Goal: Task Accomplishment & Management: Use online tool/utility

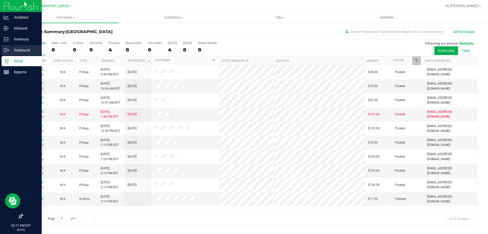
click at [25, 50] on p "Outbound" at bounding box center [24, 50] width 31 height 6
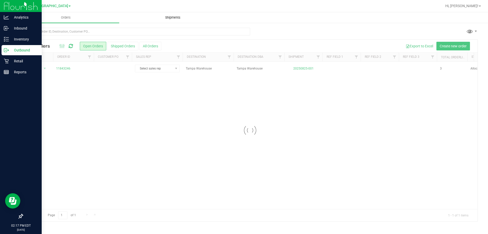
click at [178, 17] on span "Shipments" at bounding box center [172, 17] width 29 height 5
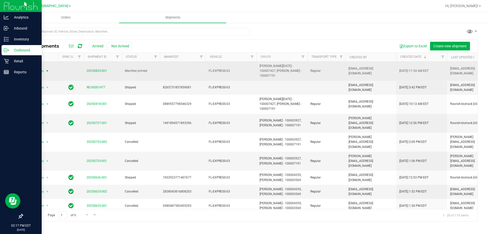
click at [44, 67] on span "select" at bounding box center [47, 70] width 6 height 7
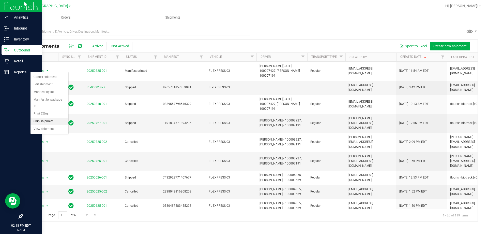
click at [50, 117] on li "Ship shipment" at bounding box center [50, 121] width 38 height 8
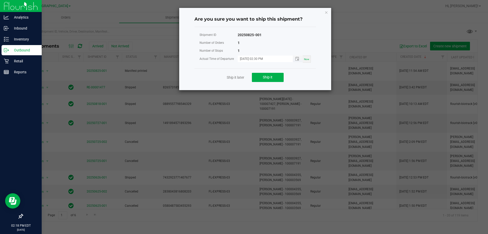
click at [264, 58] on input "[DATE] 02:30 PM" at bounding box center [263, 58] width 50 height 6
type input "[DATE] 02:19 PM"
click at [274, 34] on div "Shipment ID 20250825-001" at bounding box center [255, 35] width 111 height 8
click at [267, 78] on span "Ship it" at bounding box center [268, 77] width 10 height 4
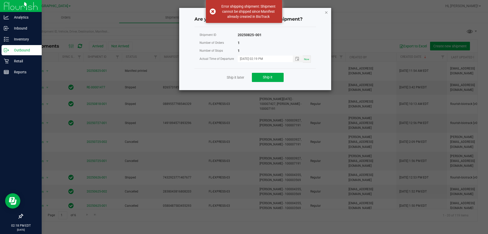
click at [325, 12] on icon "Close" at bounding box center [327, 12] width 4 height 6
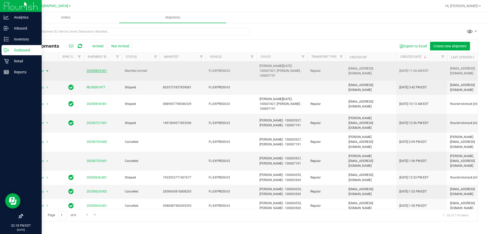
click at [101, 69] on link "20250825-001" at bounding box center [97, 71] width 20 height 4
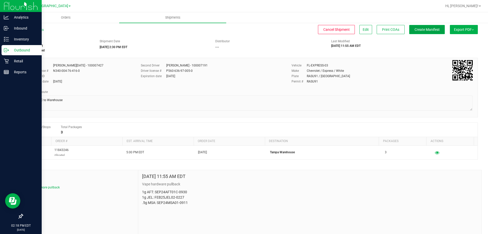
click at [420, 30] on span "Create Manifest" at bounding box center [427, 29] width 25 height 4
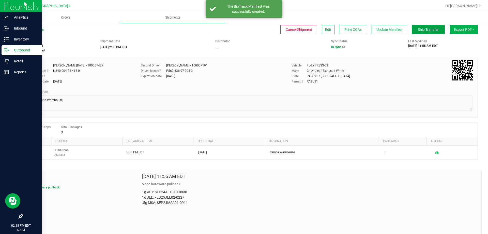
click at [418, 30] on span "Ship Transfer" at bounding box center [428, 29] width 21 height 4
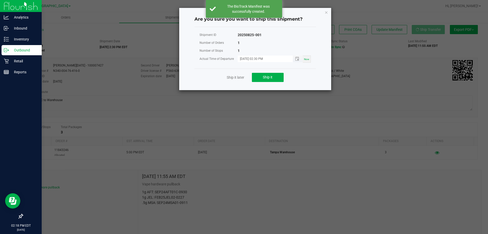
click at [270, 56] on input "[DATE] 02:30 PM" at bounding box center [263, 58] width 50 height 6
click at [263, 56] on input "[DATE] 02:30 PM" at bounding box center [263, 58] width 50 height 6
type input "[DATE] 02:19 PM"
click at [269, 35] on div "Shipment ID 20250825-001" at bounding box center [255, 35] width 111 height 8
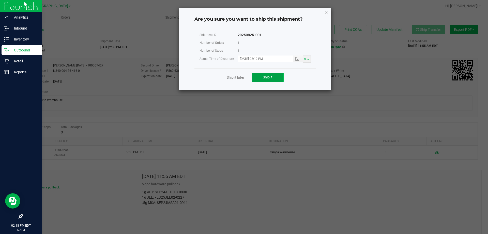
click at [262, 75] on button "Ship it" at bounding box center [268, 77] width 32 height 9
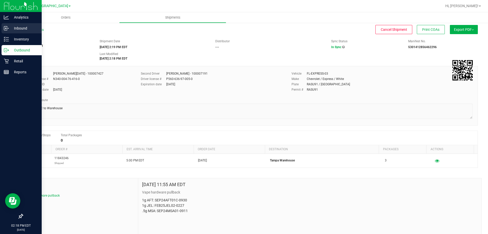
click at [25, 26] on p "Inbound" at bounding box center [24, 28] width 31 height 6
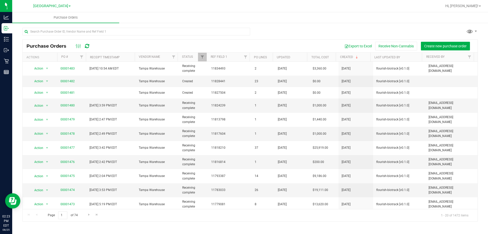
click at [359, 32] on div at bounding box center [250, 34] width 456 height 12
drag, startPoint x: 84, startPoint y: 161, endPoint x: 112, endPoint y: 160, distance: 28.2
click at [112, 160] on tr "Action Action Close purchase order Edit purchase order PO audit log Re-order Vi…" at bounding box center [250, 162] width 455 height 14
drag, startPoint x: 110, startPoint y: 119, endPoint x: 120, endPoint y: 160, distance: 42.5
click at [120, 160] on tbody "Action Action Close purchase order Edit purchase order PO audit log Re-order Vi…" at bounding box center [250, 200] width 455 height 276
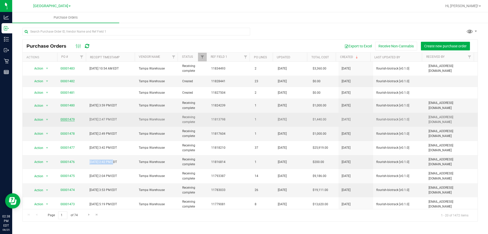
click at [64, 117] on span "00001479" at bounding box center [68, 119] width 14 height 5
click at [67, 118] on link "00001479" at bounding box center [68, 119] width 14 height 4
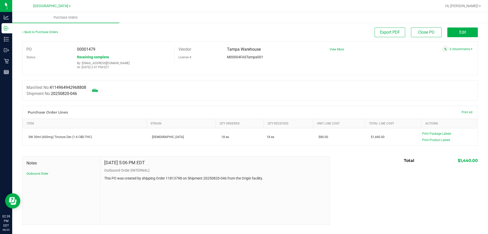
click at [61, 100] on div "Manifest No: 4114964942968808 Shipment No: 20250820-046" at bounding box center [250, 90] width 456 height 20
click at [43, 31] on link "Back to Purchase Orders" at bounding box center [40, 32] width 36 height 4
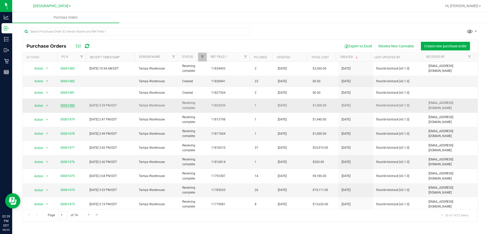
click at [69, 106] on link "00001480" at bounding box center [68, 105] width 14 height 4
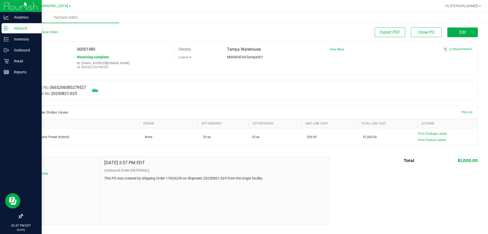
click at [8, 28] on circle at bounding box center [8, 28] width 1 height 1
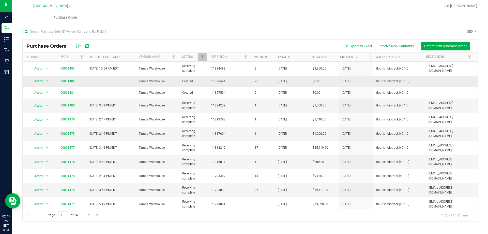
click at [174, 86] on td "Tampa Warehouse" at bounding box center [157, 81] width 43 height 11
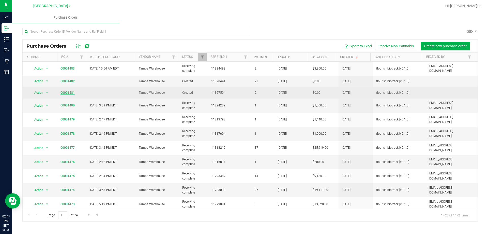
click at [71, 92] on link "00001481" at bounding box center [68, 93] width 14 height 4
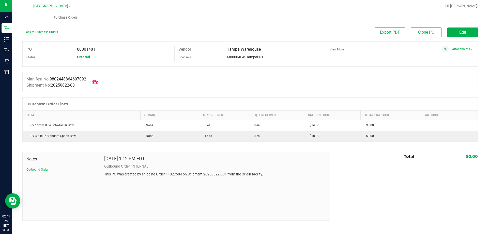
click at [98, 79] on icon at bounding box center [95, 82] width 7 height 7
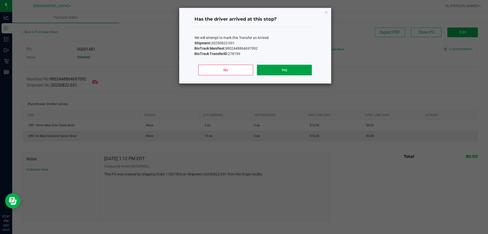
click at [290, 71] on button "Yes" at bounding box center [284, 70] width 55 height 11
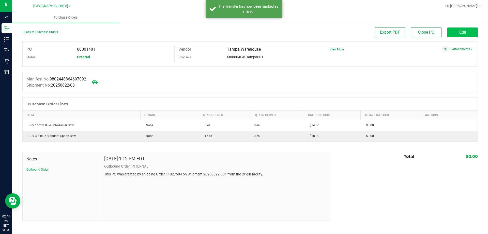
click at [465, 29] on button "Edit" at bounding box center [462, 32] width 31 height 10
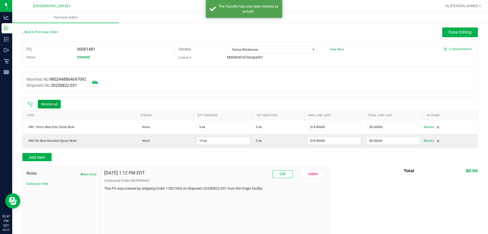
click at [58, 101] on button "Receive all" at bounding box center [49, 104] width 23 height 9
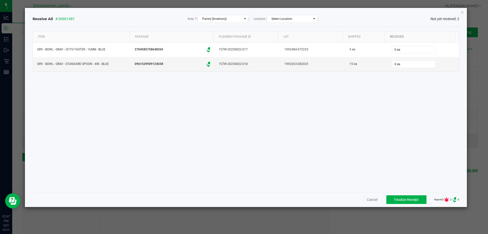
click at [403, 38] on div "Received" at bounding box center [421, 37] width 65 height 6
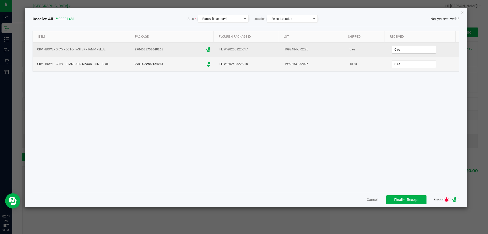
click at [398, 48] on input "0 ea" at bounding box center [413, 49] width 43 height 7
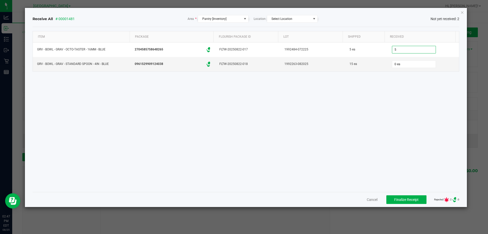
click at [355, 126] on div "Item Package Flourish Package ID Lot Shipped Received GRV - BOWL - GRAV - OCTO-…" at bounding box center [246, 109] width 427 height 157
type input "5 ea"
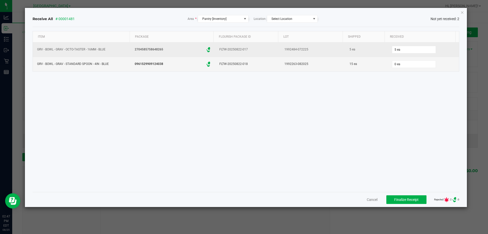
click at [403, 56] on td "5 ea" at bounding box center [424, 49] width 72 height 14
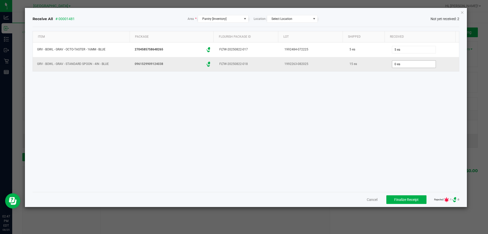
click at [396, 64] on input "0 ea" at bounding box center [413, 64] width 43 height 7
click at [307, 88] on div "Item Package Flourish Package ID Lot Shipped Received GRV - BOWL - GRAV - OCTO-…" at bounding box center [246, 109] width 427 height 157
type input "15 ea"
click at [306, 118] on div "Item Package Flourish Package ID Lot Shipped Received GRV - BOWL - GRAV - OCTO-…" at bounding box center [246, 109] width 427 height 157
click at [401, 199] on span "Finalize Receipt" at bounding box center [406, 199] width 24 height 4
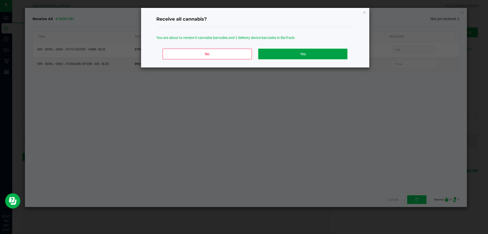
click at [294, 50] on button "Yes" at bounding box center [302, 54] width 89 height 11
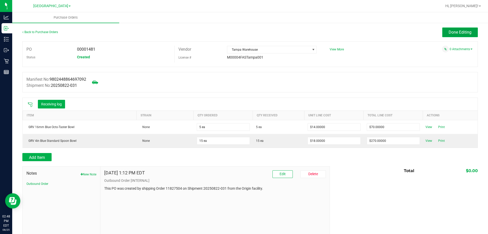
click at [452, 36] on button "Done Editing" at bounding box center [460, 32] width 36 height 10
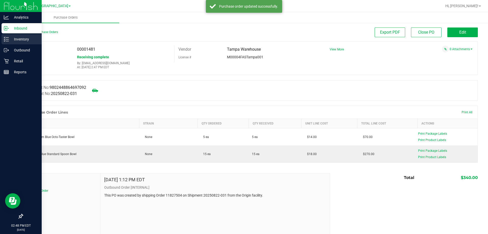
click at [29, 39] on p "Inventory" at bounding box center [24, 39] width 31 height 6
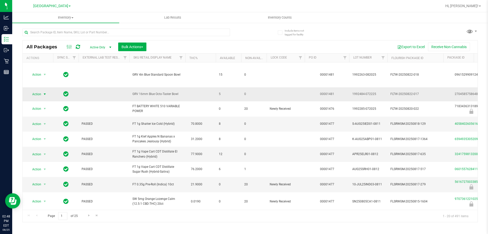
click at [34, 93] on span "Action" at bounding box center [35, 94] width 14 height 7
click at [178, 94] on span "GRV 16mm Blue Octo-Taster Bowl" at bounding box center [157, 94] width 50 height 5
drag, startPoint x: 180, startPoint y: 94, endPoint x: 128, endPoint y: 92, distance: 51.9
copy tr "GRV 16mm Blue Octo-Taster Bowl"
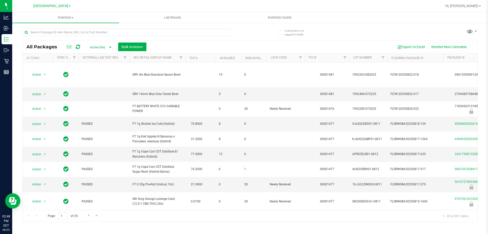
click at [82, 27] on div at bounding box center [136, 32] width 228 height 16
click at [81, 31] on input "text" at bounding box center [126, 32] width 208 height 8
paste input "GRV 16mm Blue Octo-Taster Bowl"
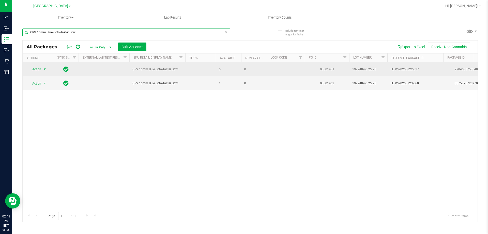
type input "GRV 16mm Blue Octo-Taster Bowl"
click at [38, 68] on span "Action" at bounding box center [35, 69] width 14 height 7
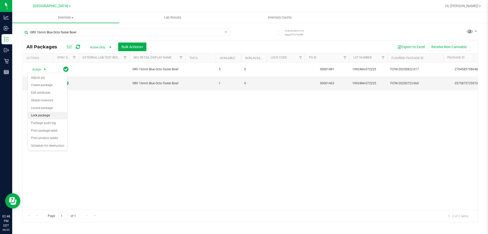
click at [43, 115] on li "Lock package" at bounding box center [47, 116] width 39 height 8
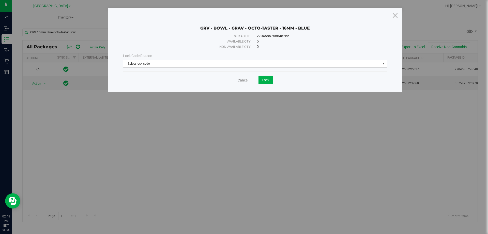
click at [231, 63] on span "Select lock code" at bounding box center [251, 63] width 257 height 7
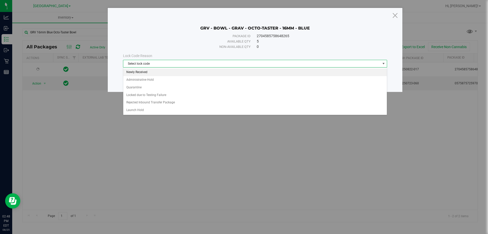
click at [182, 75] on li "Newly Received" at bounding box center [255, 72] width 264 height 8
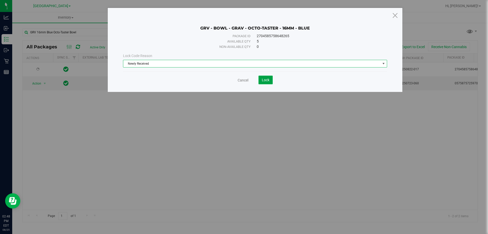
click at [265, 80] on span "Lock" at bounding box center [266, 80] width 8 height 4
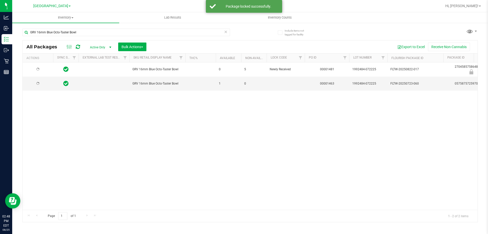
click at [225, 31] on icon at bounding box center [226, 31] width 4 height 6
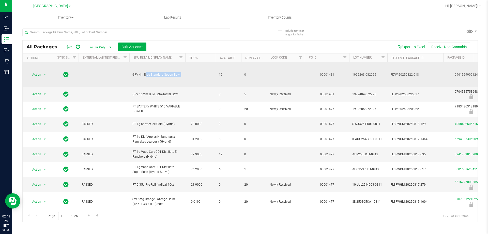
drag, startPoint x: 183, startPoint y: 73, endPoint x: 133, endPoint y: 73, distance: 50.1
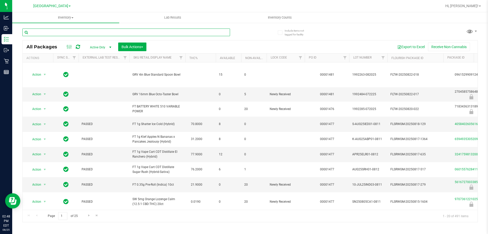
click at [74, 33] on input "text" at bounding box center [126, 32] width 208 height 8
paste input "GRV 4in Blue Standard Spoon Bowl"
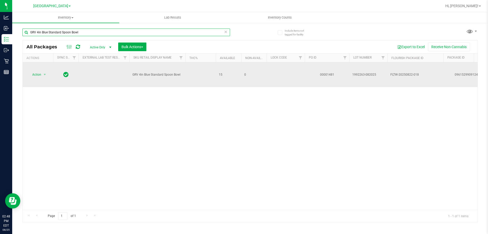
type input "GRV 4in Blue Standard Spoon Bowl"
click at [42, 76] on span "select" at bounding box center [45, 74] width 6 height 7
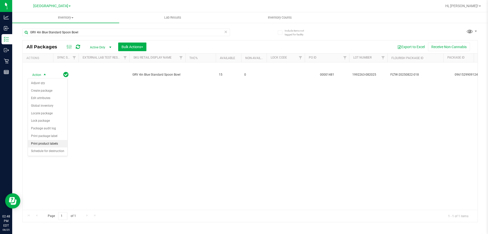
click at [43, 143] on li "Print product labels" at bounding box center [47, 144] width 39 height 8
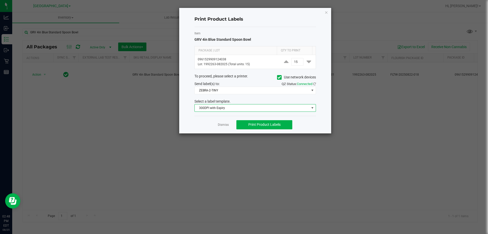
click at [237, 106] on span "300DPI with Expiry" at bounding box center [252, 107] width 115 height 7
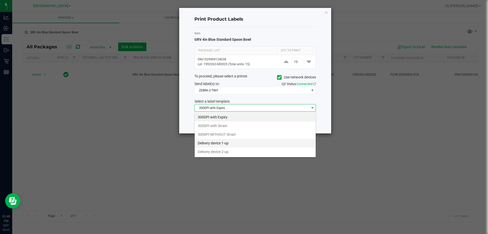
scroll to position [8, 122]
click at [217, 150] on li "Delivery device 2-up" at bounding box center [255, 151] width 121 height 9
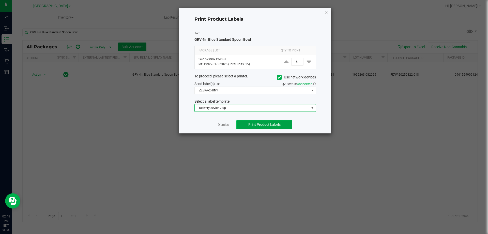
click at [273, 126] on span "Print Product Labels" at bounding box center [264, 124] width 32 height 4
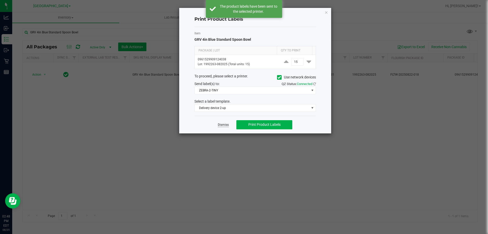
click at [223, 123] on link "Dismiss" at bounding box center [223, 125] width 11 height 4
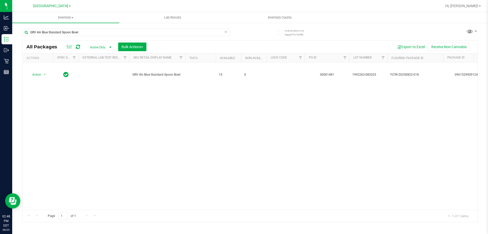
click at [224, 32] on icon at bounding box center [226, 31] width 4 height 6
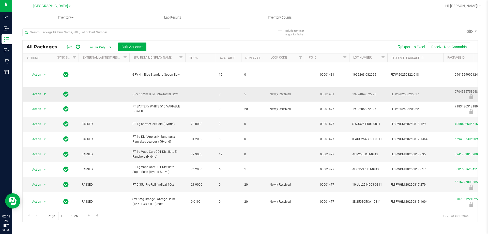
click at [34, 92] on span "Action" at bounding box center [35, 94] width 14 height 7
click at [45, 141] on li "Print product labels" at bounding box center [44, 144] width 33 height 14
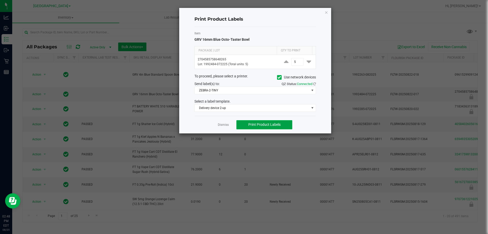
click at [267, 123] on span "Print Product Labels" at bounding box center [264, 124] width 32 height 4
